Goal: Information Seeking & Learning: Learn about a topic

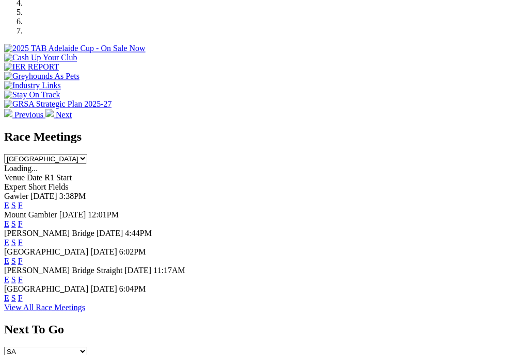
scroll to position [402, 2]
click at [23, 201] on link "F" at bounding box center [20, 205] width 5 height 9
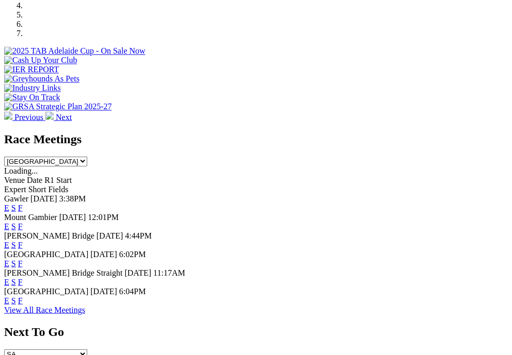
scroll to position [399, 2]
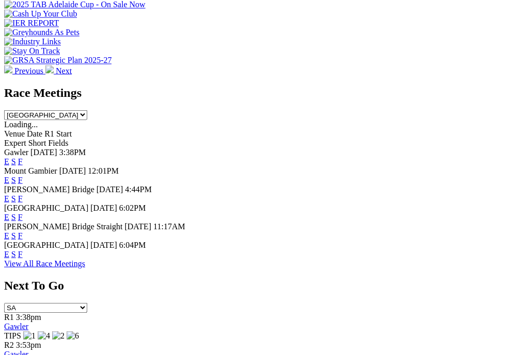
scroll to position [536, 0]
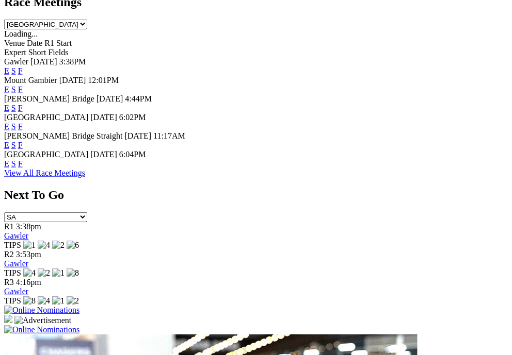
click at [23, 168] on link "F" at bounding box center [20, 163] width 5 height 9
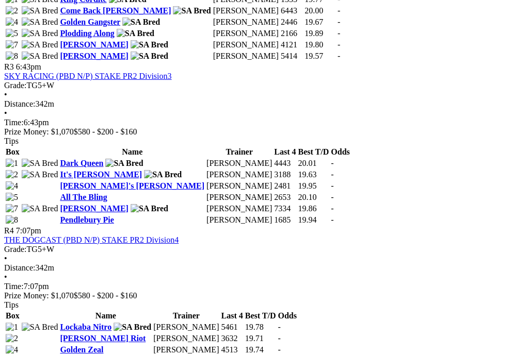
scroll to position [843, 0]
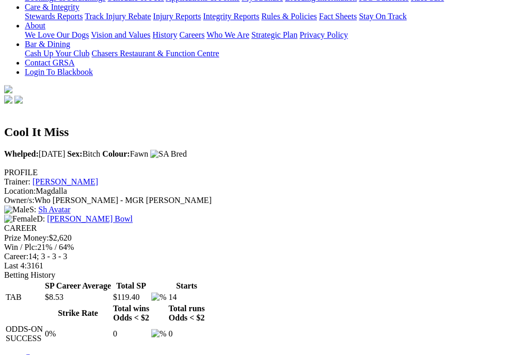
scroll to position [277, 0]
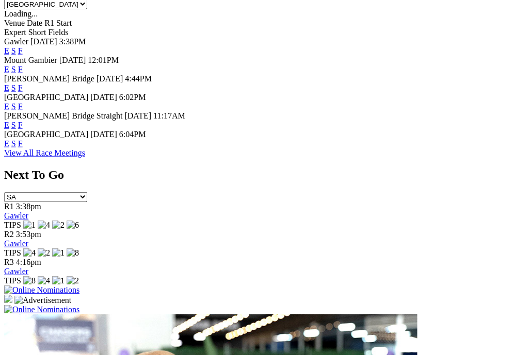
scroll to position [560, 0]
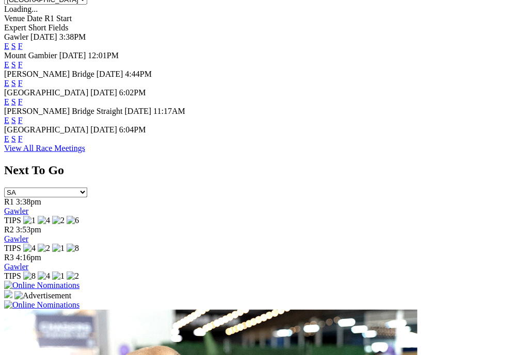
click at [23, 143] on link "F" at bounding box center [20, 139] width 5 height 9
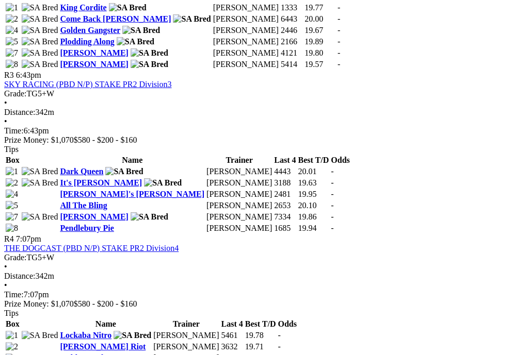
scroll to position [851, 0]
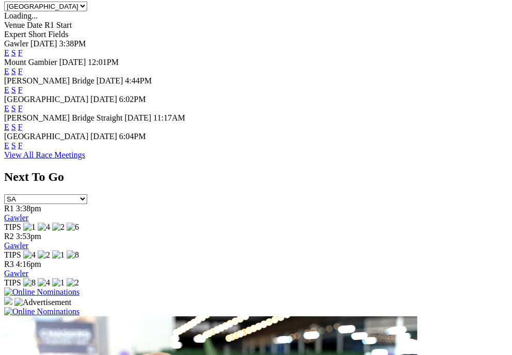
scroll to position [555, 0]
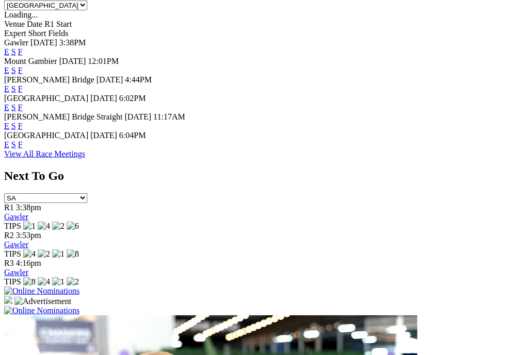
click at [23, 111] on link "F" at bounding box center [20, 107] width 5 height 9
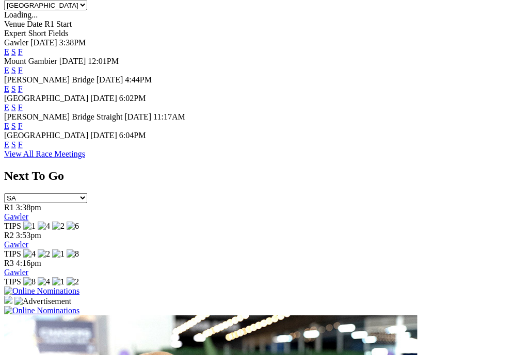
scroll to position [555, 0]
click at [9, 112] on link "E" at bounding box center [6, 107] width 5 height 9
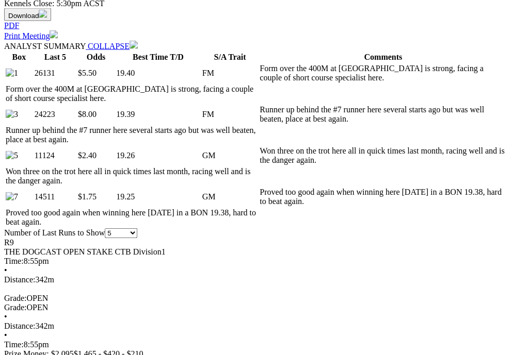
scroll to position [568, 0]
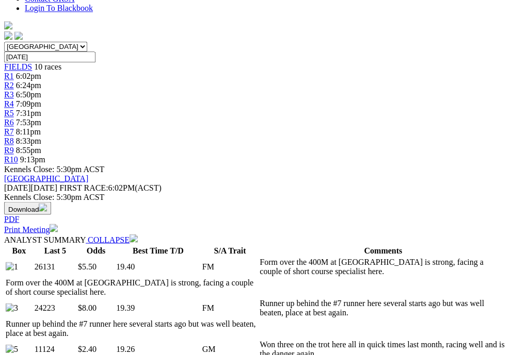
scroll to position [341, 0]
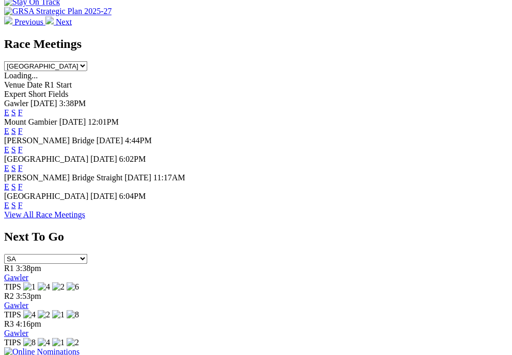
scroll to position [502, 0]
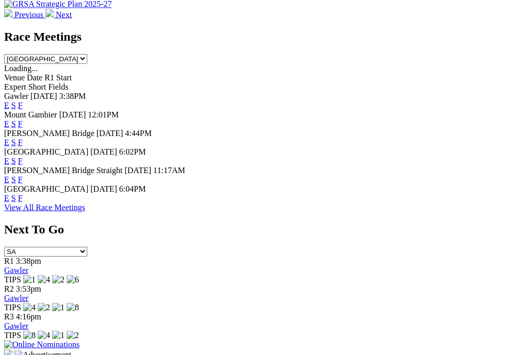
click at [9, 202] on link "E" at bounding box center [6, 197] width 5 height 9
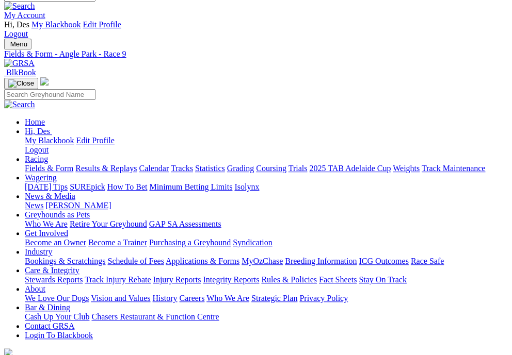
scroll to position [19, 0]
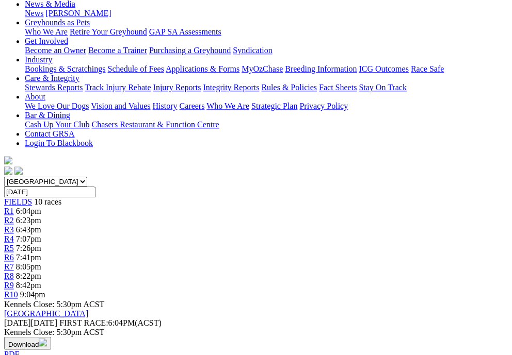
scroll to position [206, 0]
